Goal: Transaction & Acquisition: Download file/media

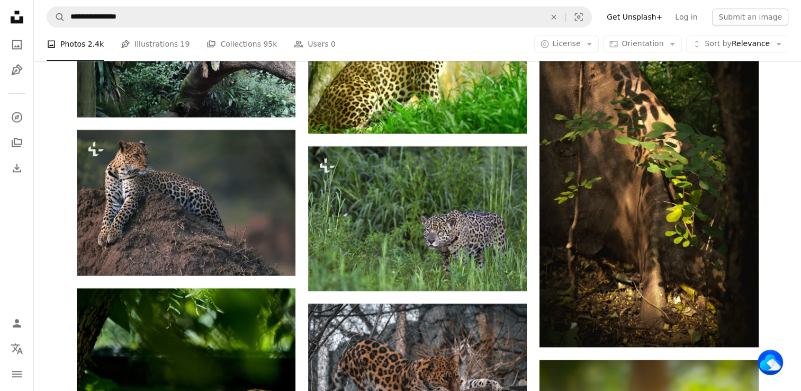
scroll to position [5189, 0]
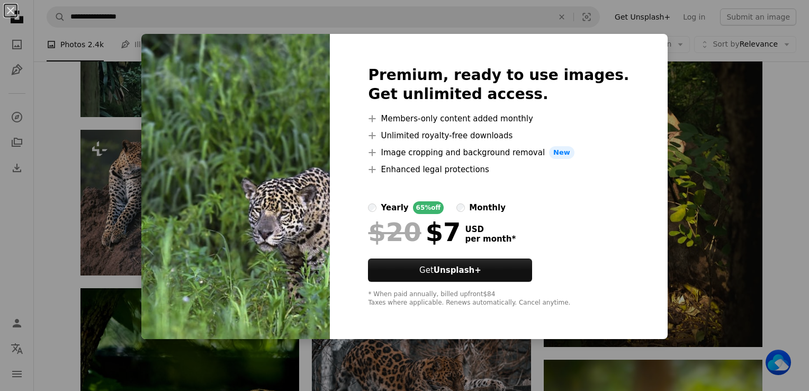
click at [695, 291] on div "An X shape Premium, ready to use images. Get unlimited access. A plus sign Memb…" at bounding box center [404, 195] width 809 height 391
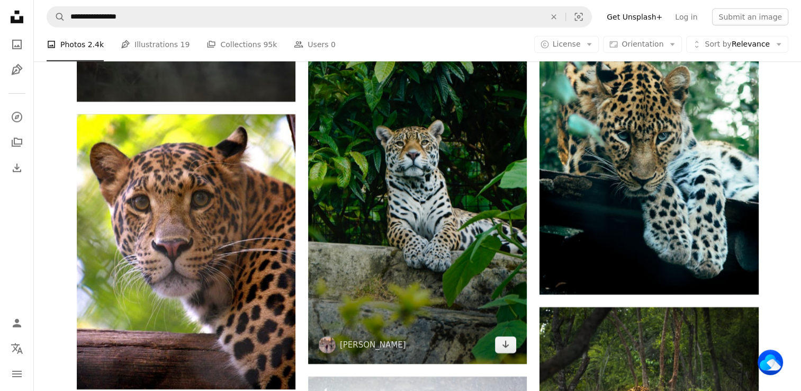
scroll to position [7359, 0]
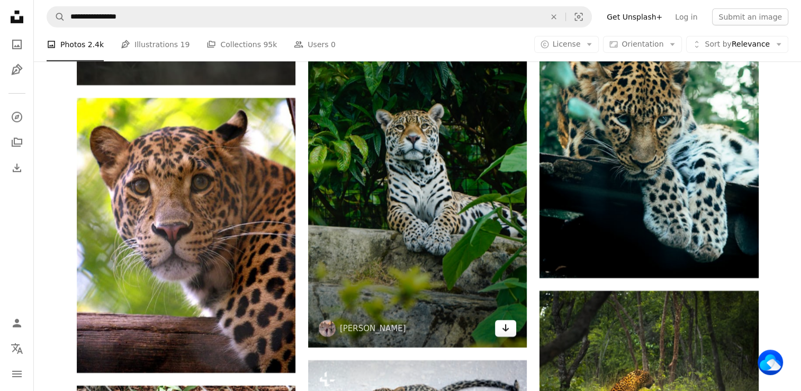
click at [505, 328] on icon "Download" at bounding box center [505, 327] width 7 height 7
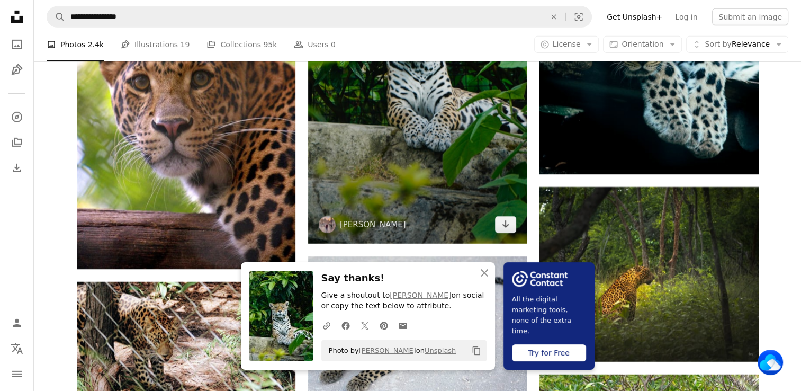
scroll to position [7465, 0]
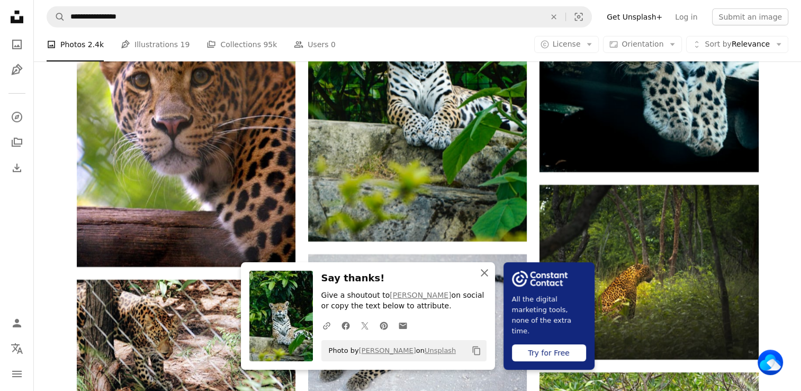
click at [482, 273] on icon "An X shape" at bounding box center [484, 272] width 13 height 13
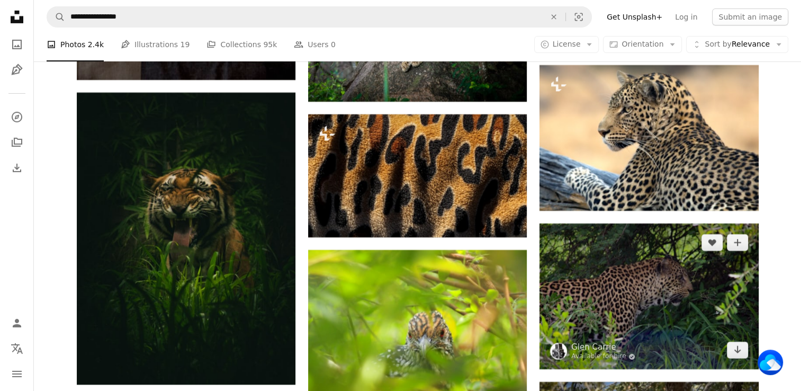
scroll to position [19680, 0]
